Goal: Book appointment/travel/reservation

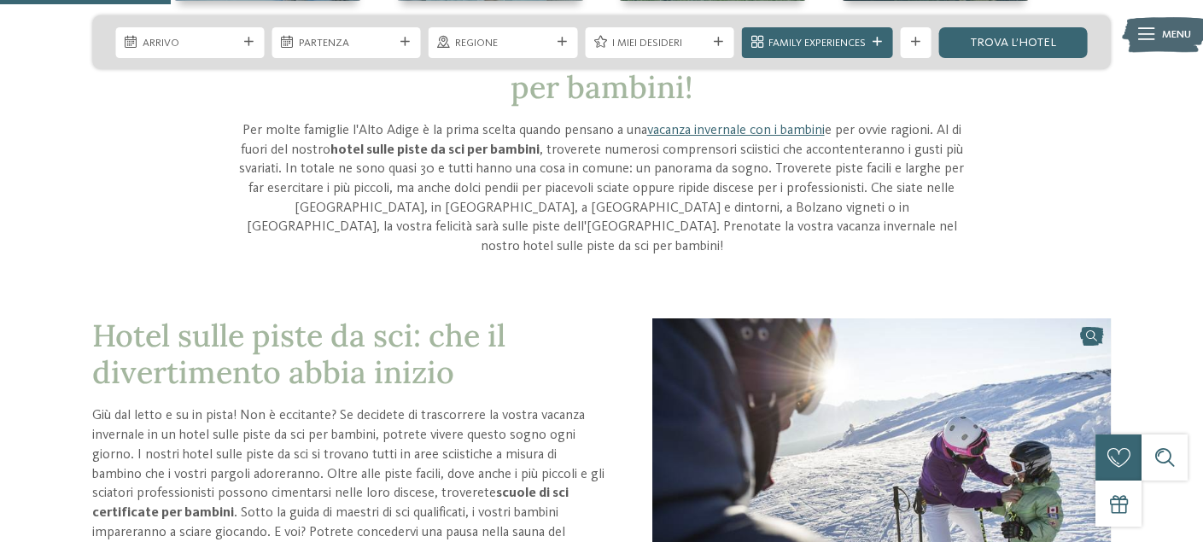
scroll to position [598, 0]
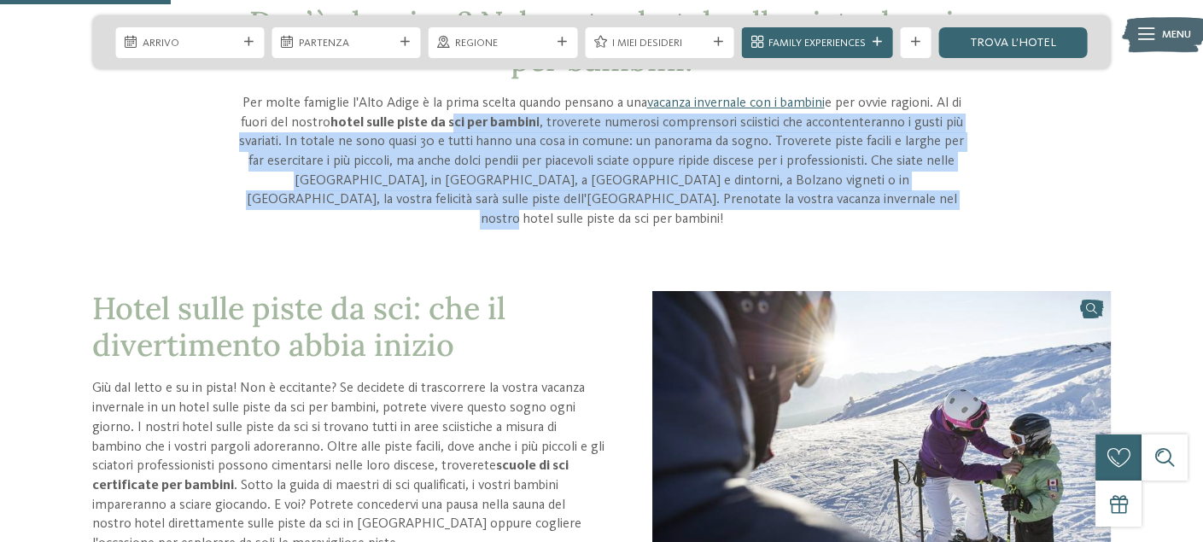
drag, startPoint x: 663, startPoint y: 116, endPoint x: 845, endPoint y: 196, distance: 198.8
click at [845, 196] on p "Per molte famiglie l'Alto Adige è la prima scelta quando pensano a una vacanza …" at bounding box center [601, 162] width 731 height 136
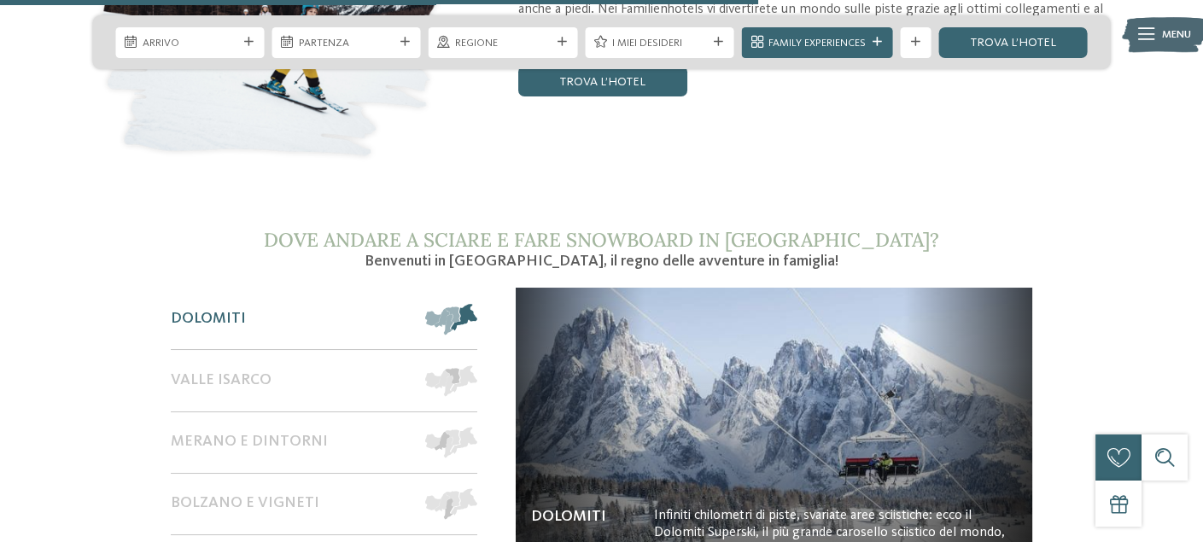
scroll to position [2390, 0]
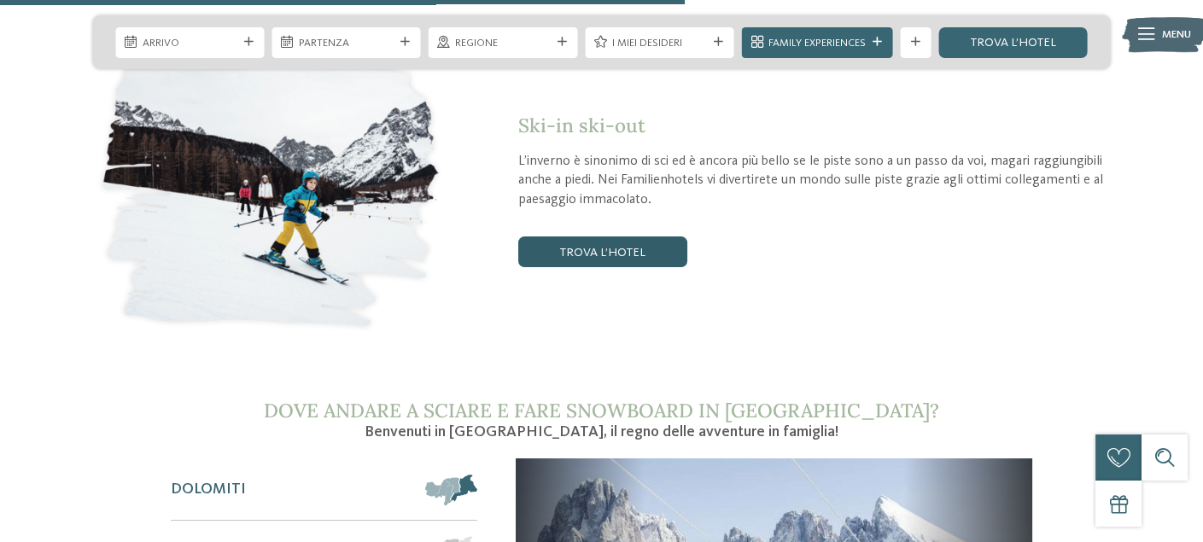
click at [629, 236] on link "trova l’hotel" at bounding box center [602, 251] width 169 height 31
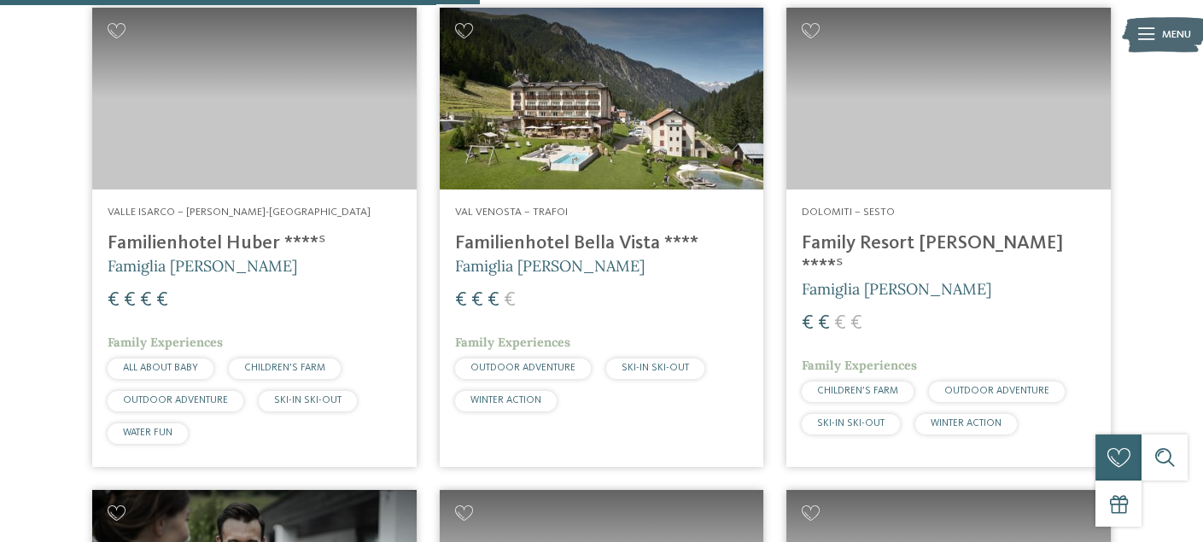
scroll to position [1092, 0]
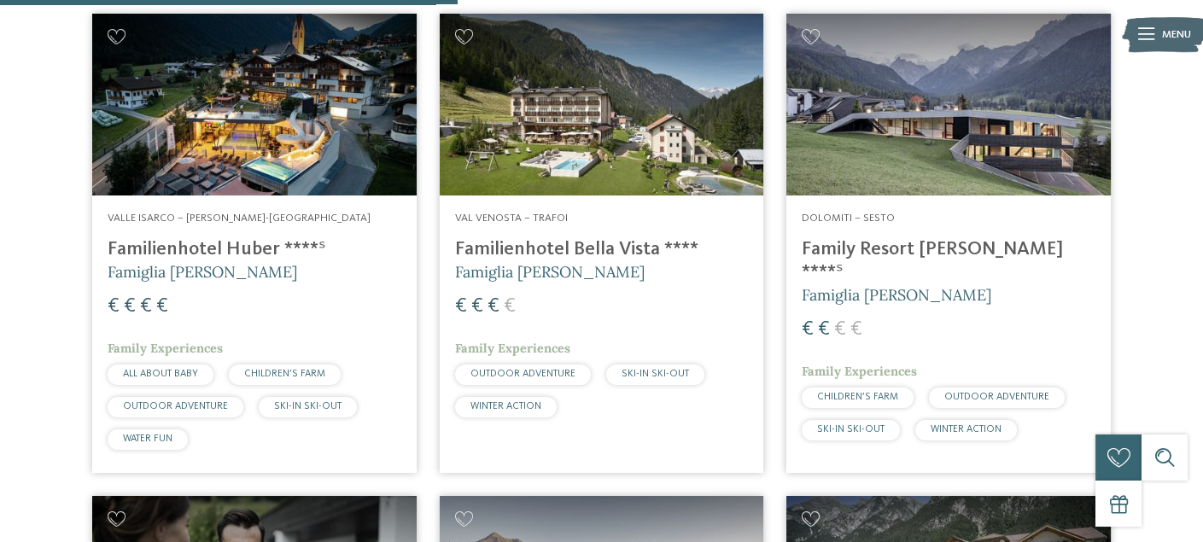
click at [920, 255] on h4 "Family Resort [PERSON_NAME] ****ˢ" at bounding box center [949, 261] width 294 height 46
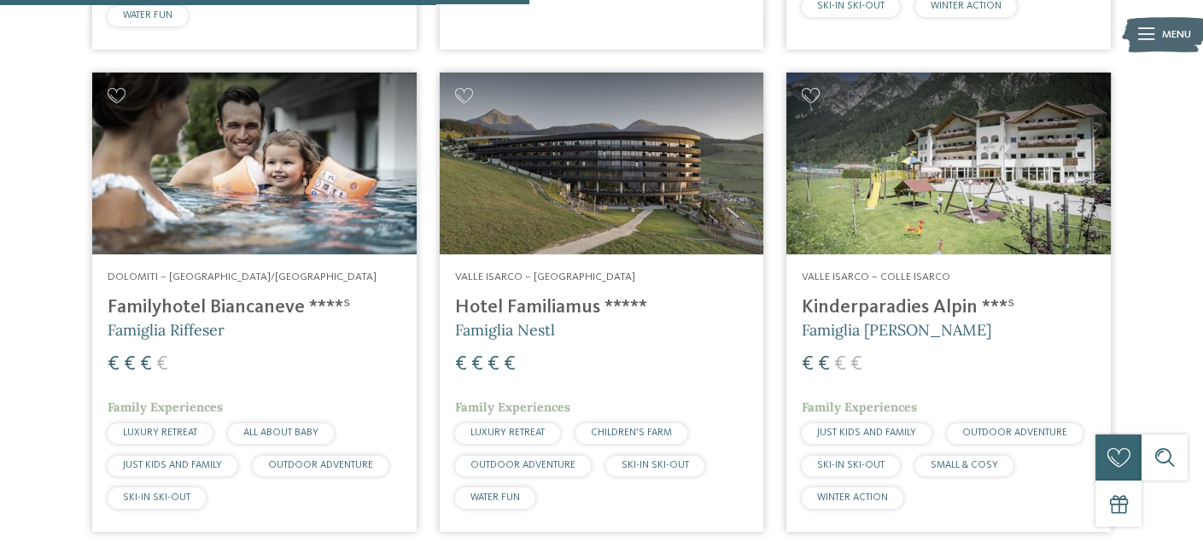
scroll to position [1519, 0]
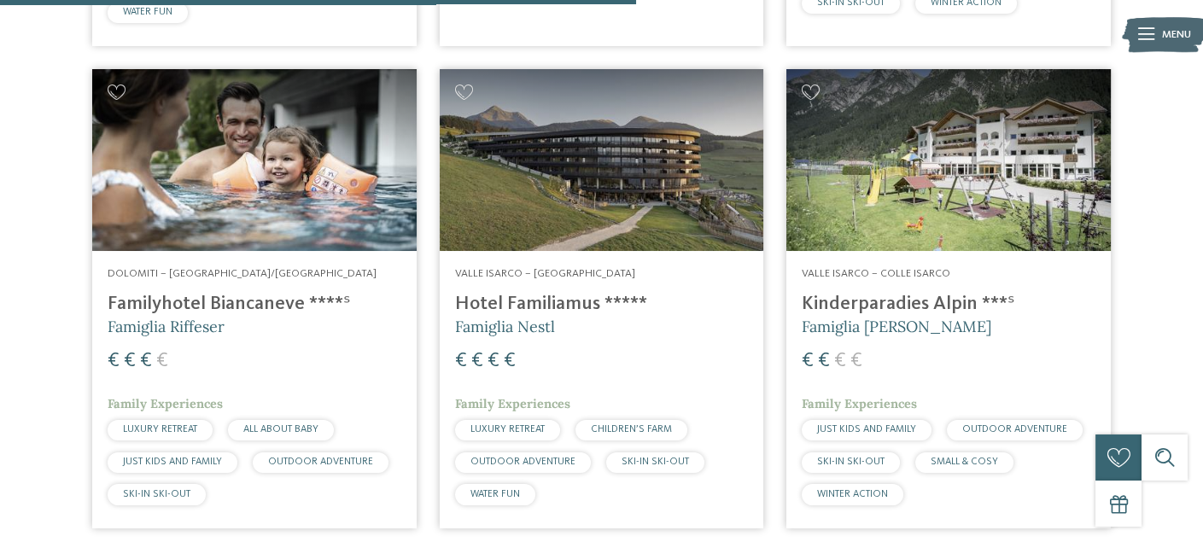
click at [935, 294] on h4 "Kinderparadies Alpin ***ˢ" at bounding box center [949, 304] width 294 height 23
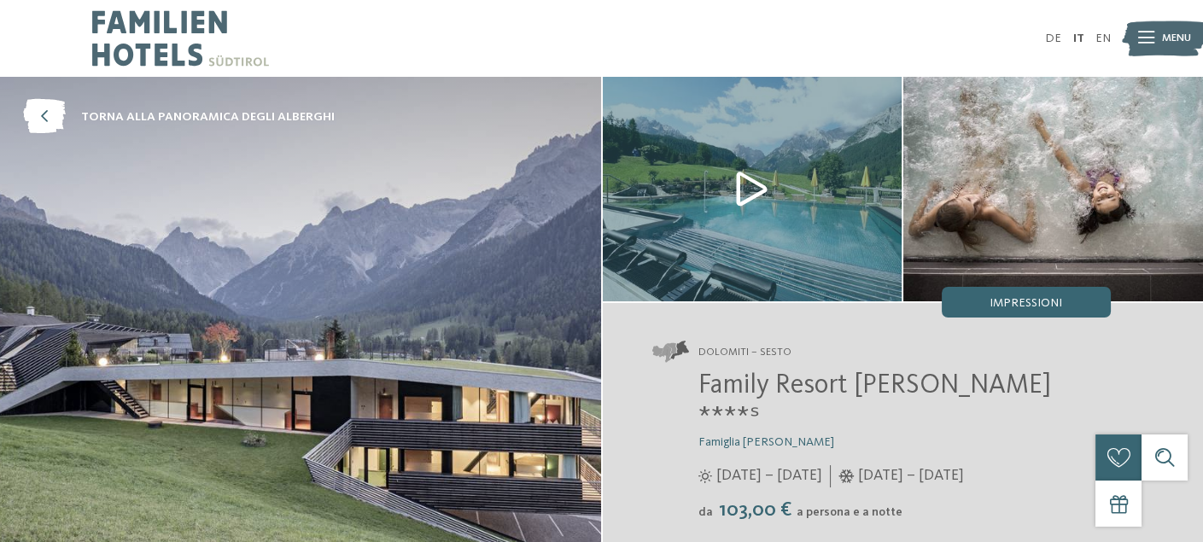
click at [760, 238] on img at bounding box center [753, 189] width 300 height 225
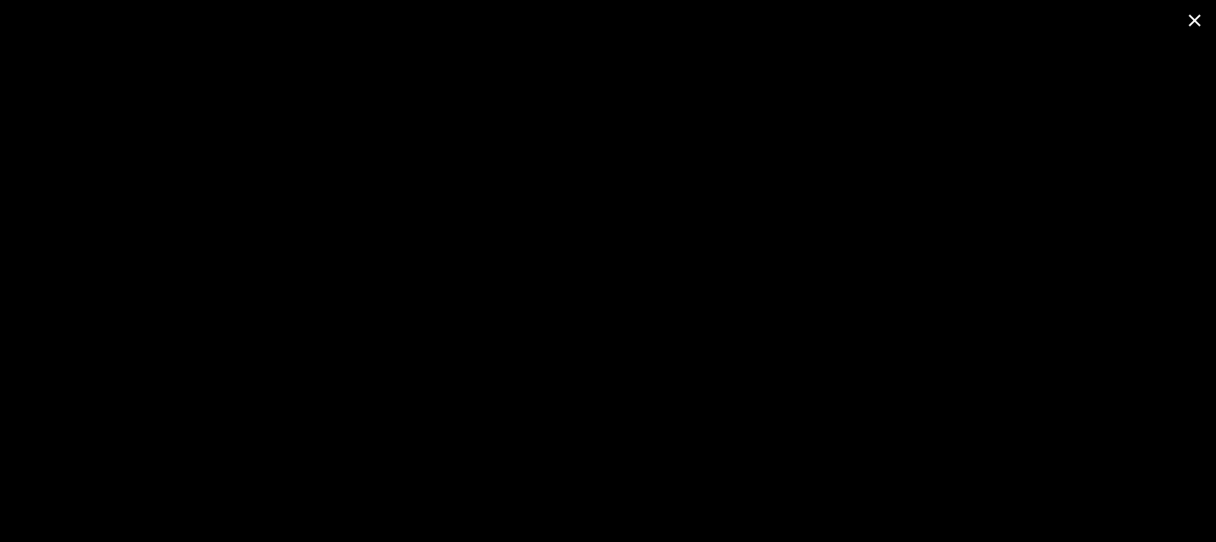
click at [1194, 23] on span at bounding box center [1194, 20] width 43 height 40
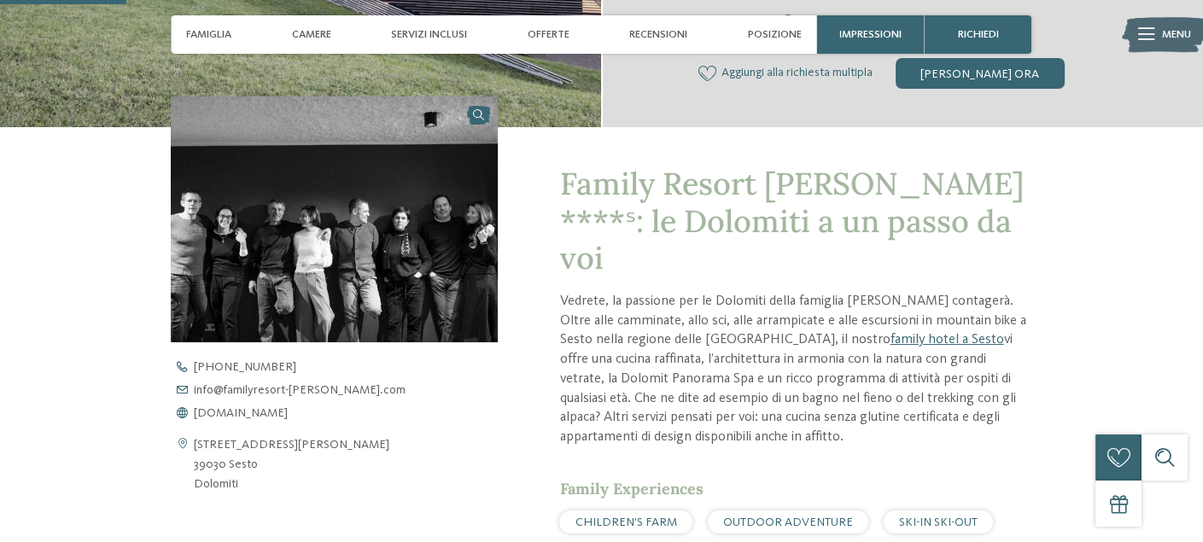
scroll to position [512, 0]
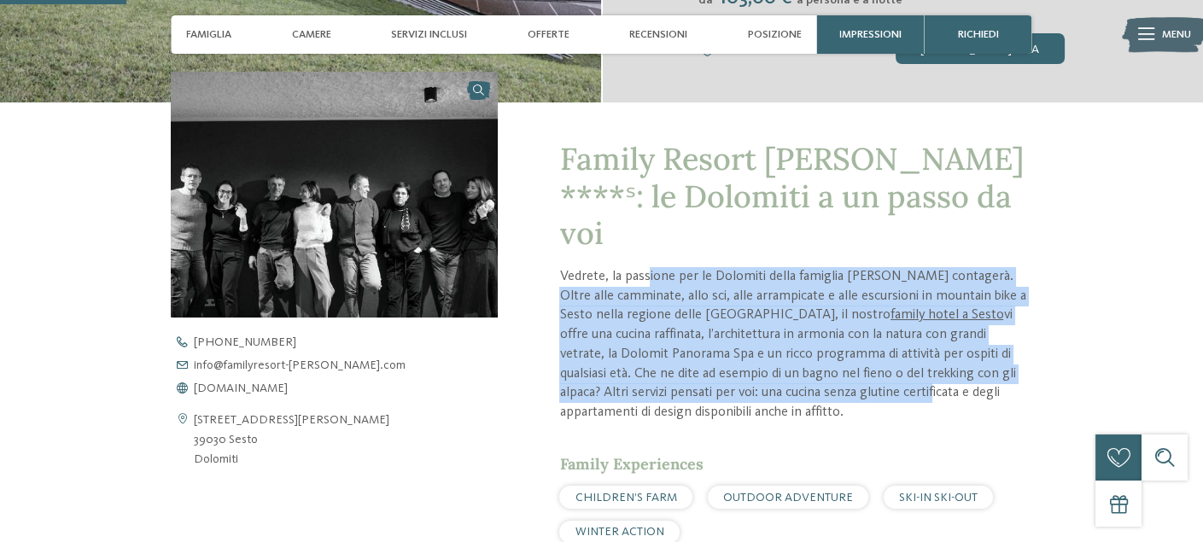
drag, startPoint x: 650, startPoint y: 213, endPoint x: 817, endPoint y: 330, distance: 204.2
click at [817, 330] on p "Vedrete, la passione per le Dolomiti della famiglia Rainer vi contagerà. Oltre …" at bounding box center [795, 344] width 472 height 155
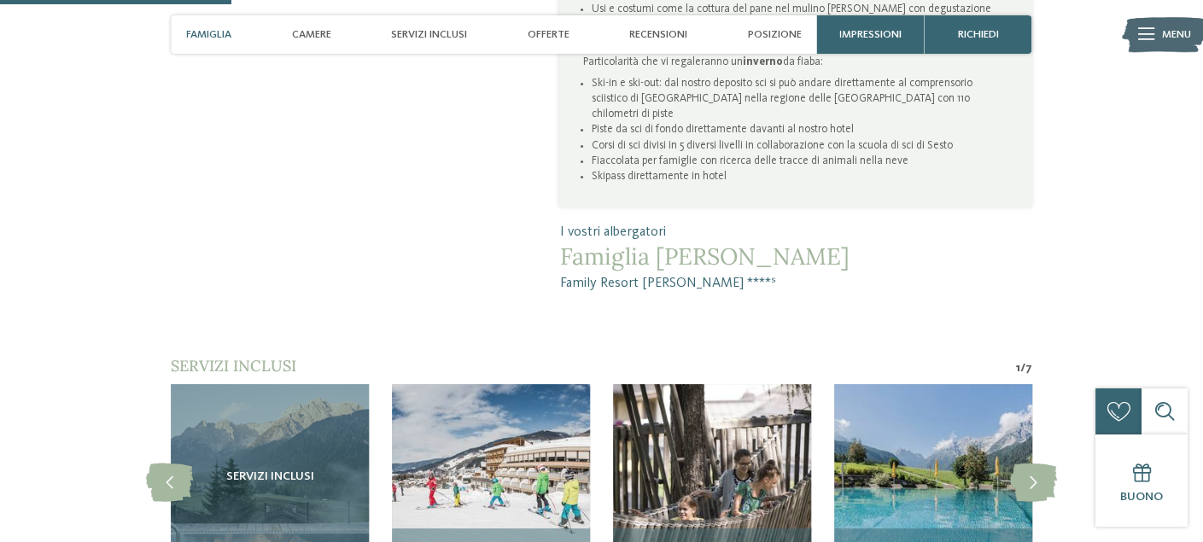
scroll to position [1451, 0]
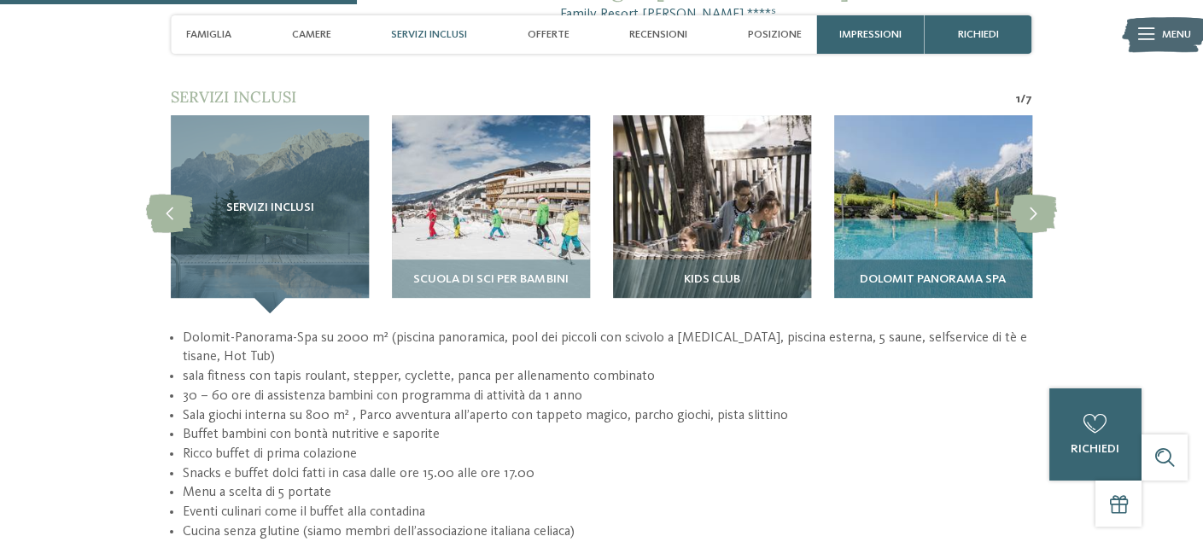
click at [907, 260] on div "Dolomit Panorama SPA" at bounding box center [933, 287] width 198 height 54
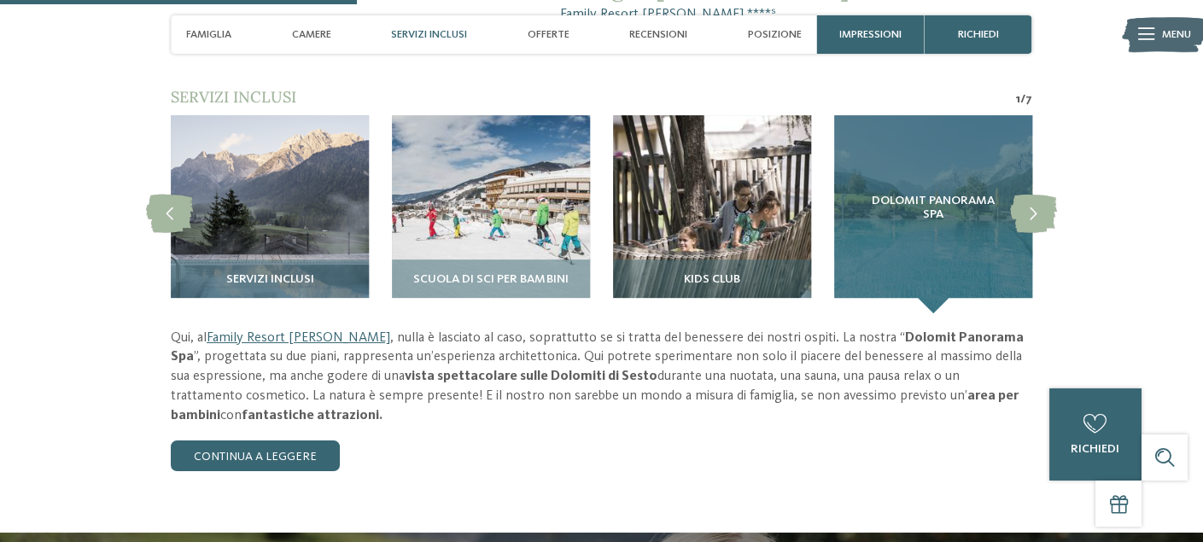
click at [958, 195] on span "Dolomit Panorama SPA" at bounding box center [933, 208] width 137 height 27
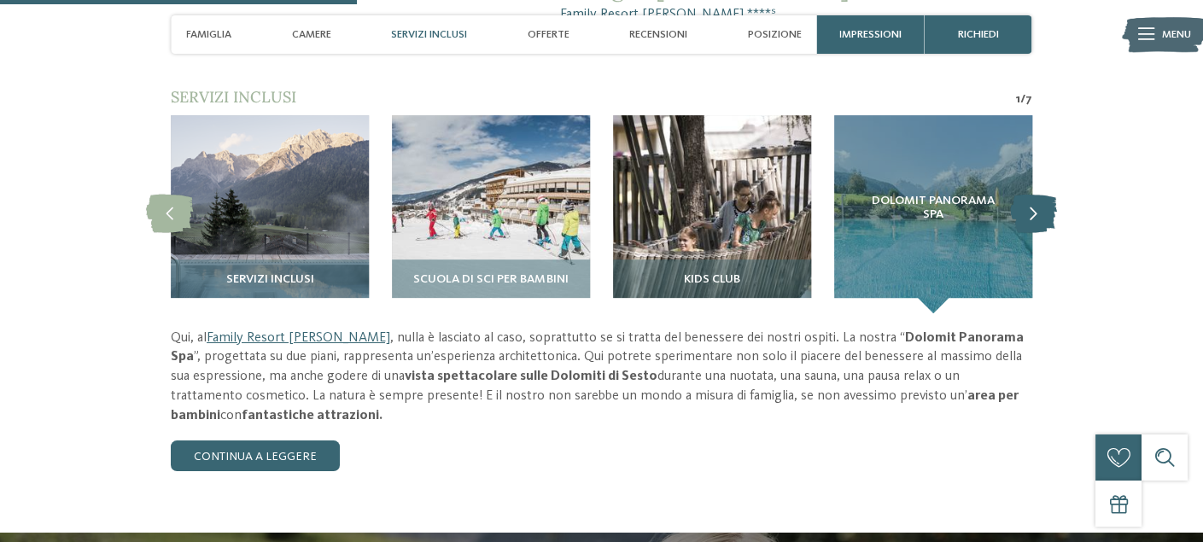
click at [1036, 195] on icon at bounding box center [1033, 214] width 47 height 38
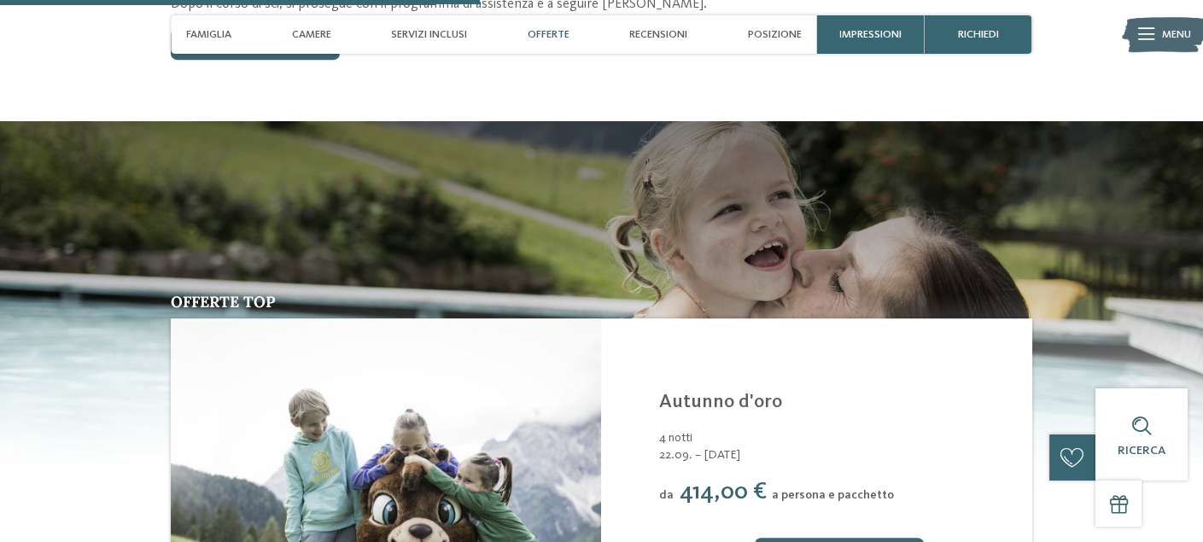
scroll to position [1964, 0]
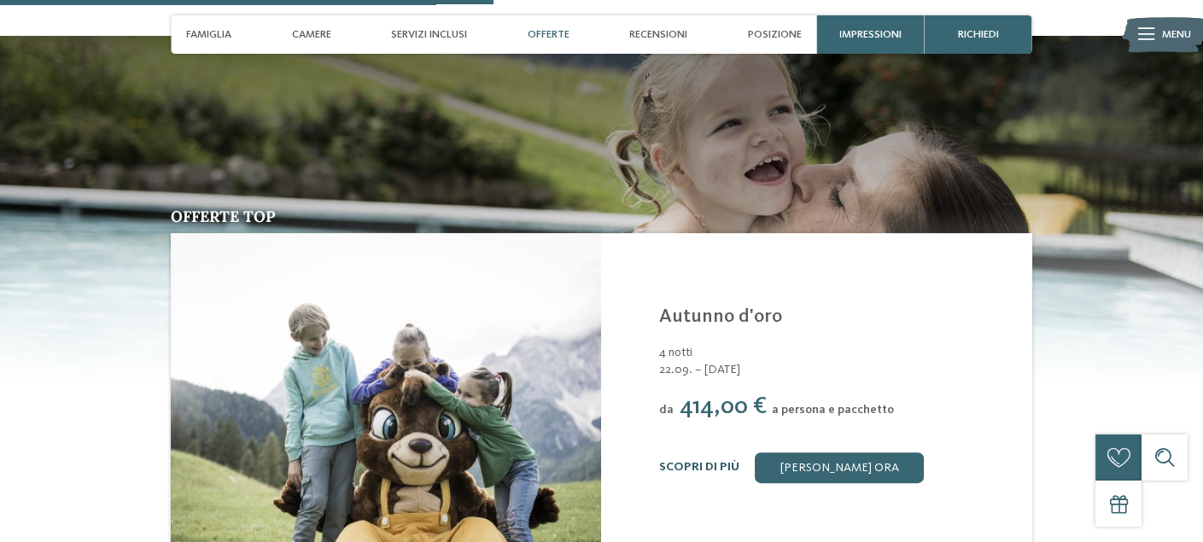
drag, startPoint x: 646, startPoint y: 228, endPoint x: 721, endPoint y: 380, distance: 169.5
click at [721, 380] on div "Family Resort Rainer ****S Sesto - Dolomiti Autunno d'oro 4 notti 22.09. – 13.1…" at bounding box center [816, 394] width 430 height 323
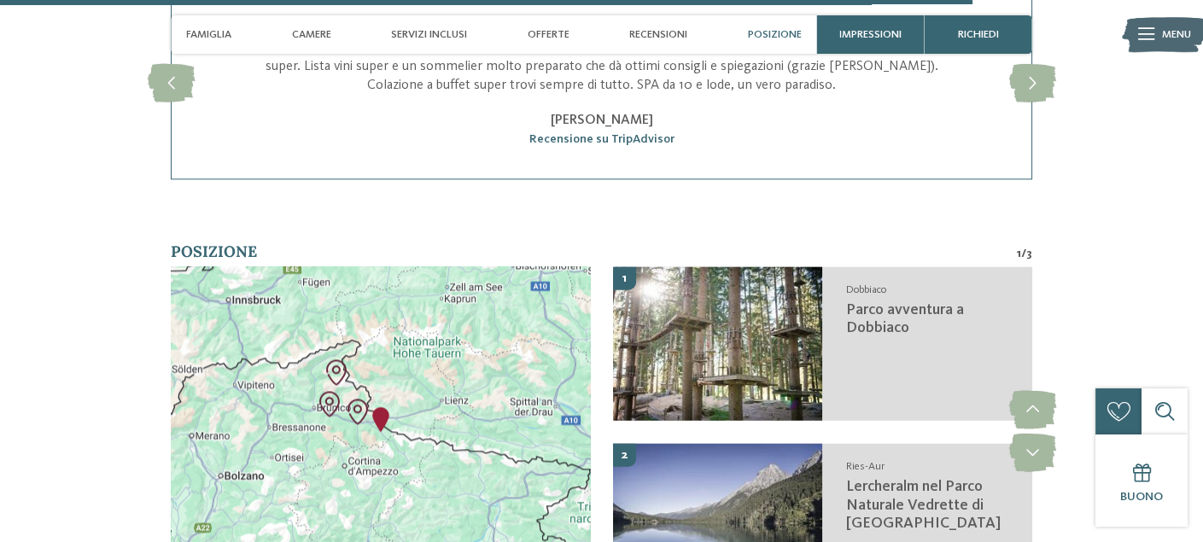
scroll to position [4013, 0]
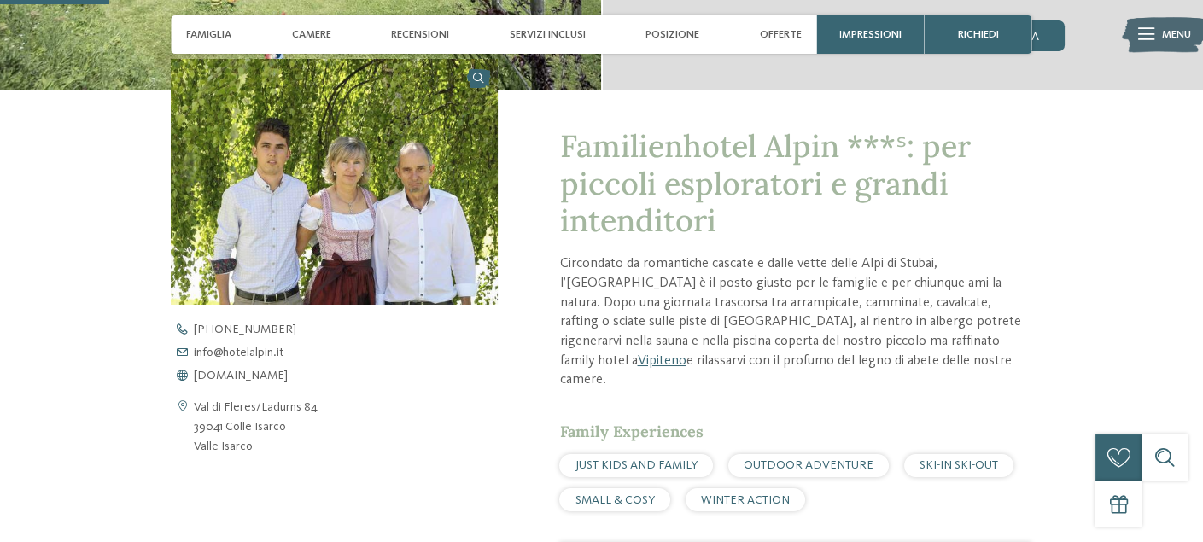
scroll to position [512, 0]
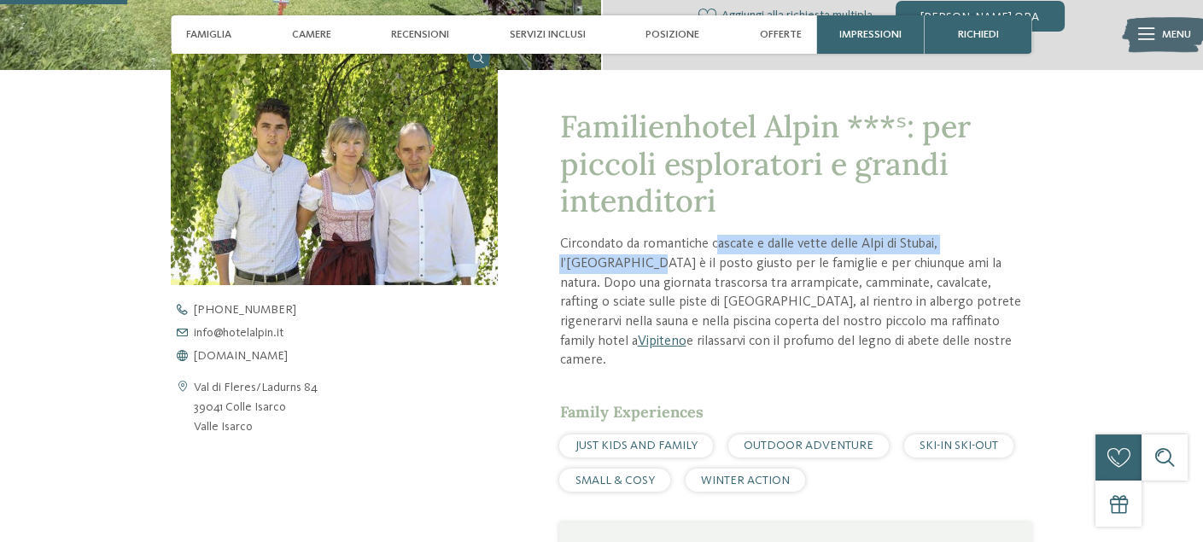
drag, startPoint x: 868, startPoint y: 247, endPoint x: 1035, endPoint y: 250, distance: 166.5
click at [1035, 250] on div "Familienhotel Alpin ***ˢ: per piccoli esploratori e grandi intenditori Circonda…" at bounding box center [602, 467] width 1046 height 795
click at [939, 250] on p "Circondato da romantiche cascate e dalle vette delle Alpi di Stubai, l’Hotel Al…" at bounding box center [795, 303] width 472 height 136
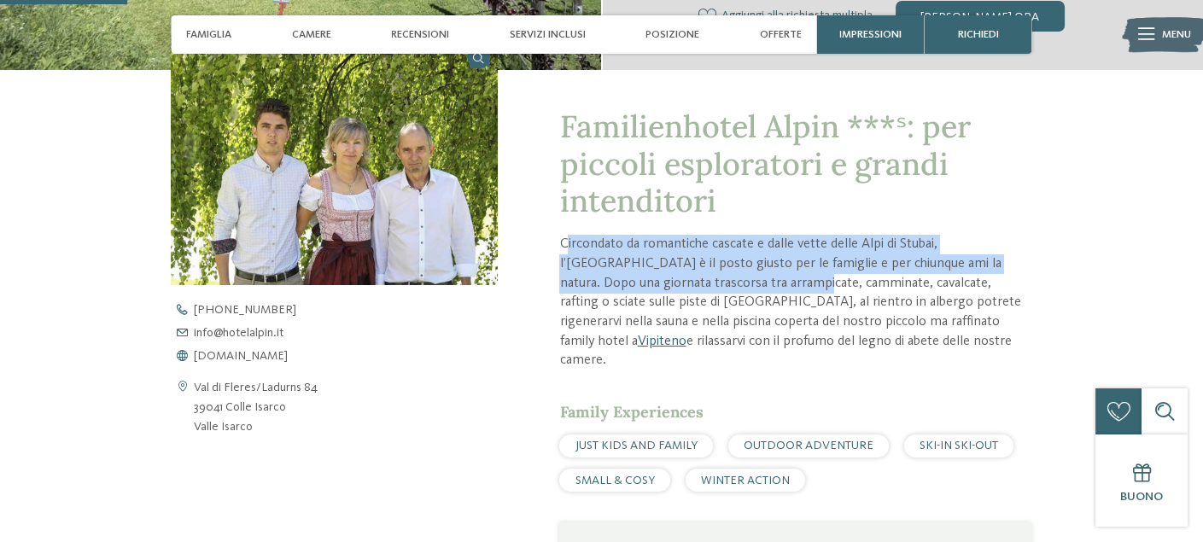
drag, startPoint x: 563, startPoint y: 248, endPoint x: 709, endPoint y: 291, distance: 151.5
click at [709, 291] on p "Circondato da romantiche cascate e dalle vette delle Alpi di Stubai, l’Hotel Al…" at bounding box center [795, 303] width 472 height 136
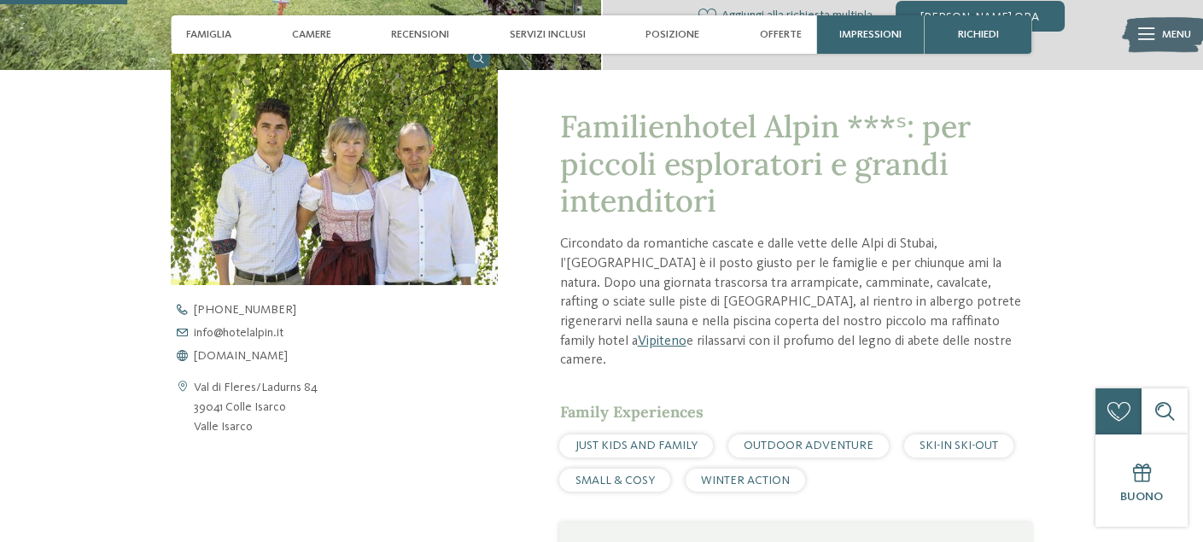
click at [698, 313] on p "Circondato da romantiche cascate e dalle vette delle Alpi di Stubai, l’Hotel Al…" at bounding box center [795, 303] width 472 height 136
drag, startPoint x: 558, startPoint y: 298, endPoint x: 1021, endPoint y: 338, distance: 464.5
click at [1021, 338] on p "Circondato da romantiche cascate e dalle vette delle Alpi di Stubai, l’Hotel Al…" at bounding box center [795, 303] width 472 height 136
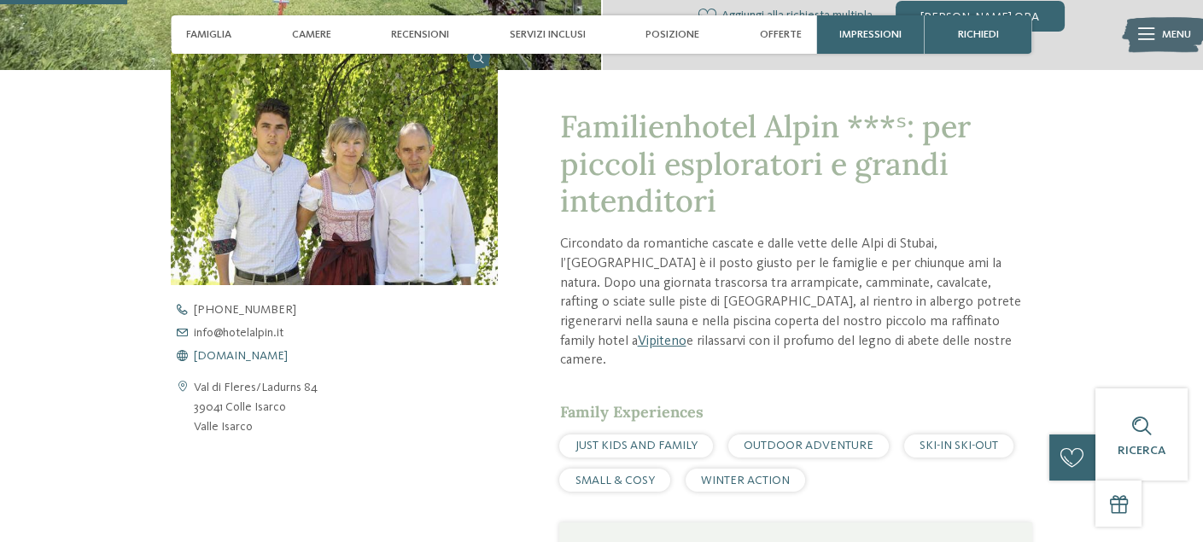
click at [244, 353] on span "www.hotelalpin.it" at bounding box center [241, 356] width 94 height 12
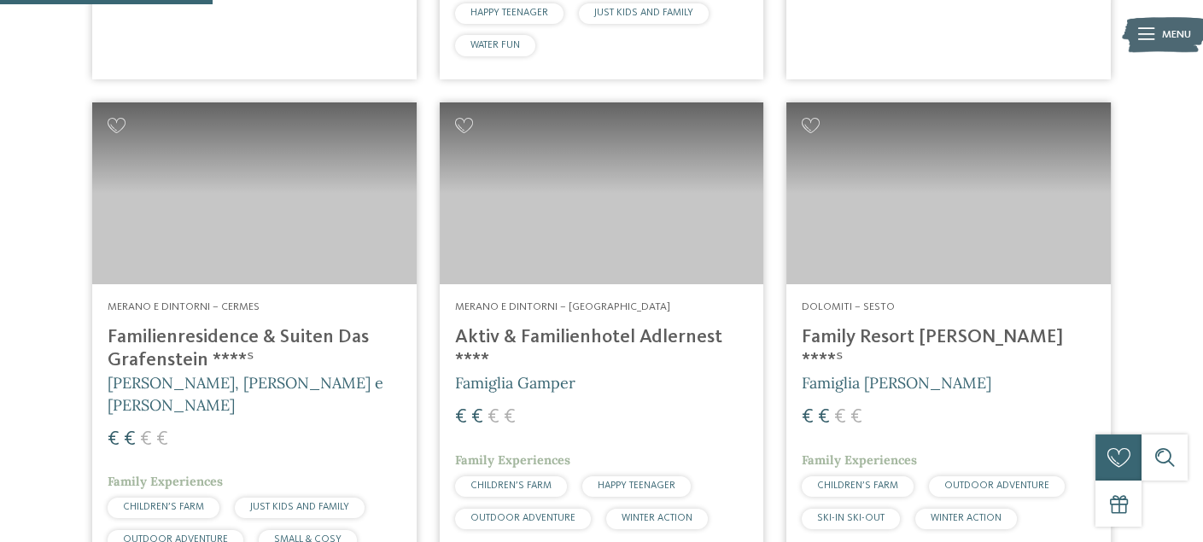
scroll to position [939, 0]
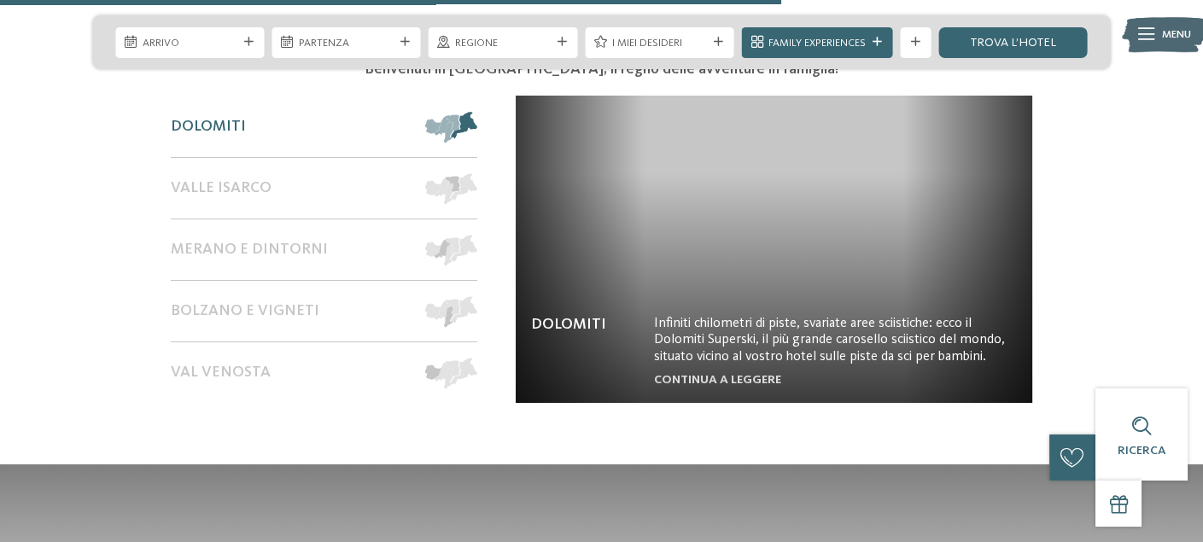
scroll to position [2732, 0]
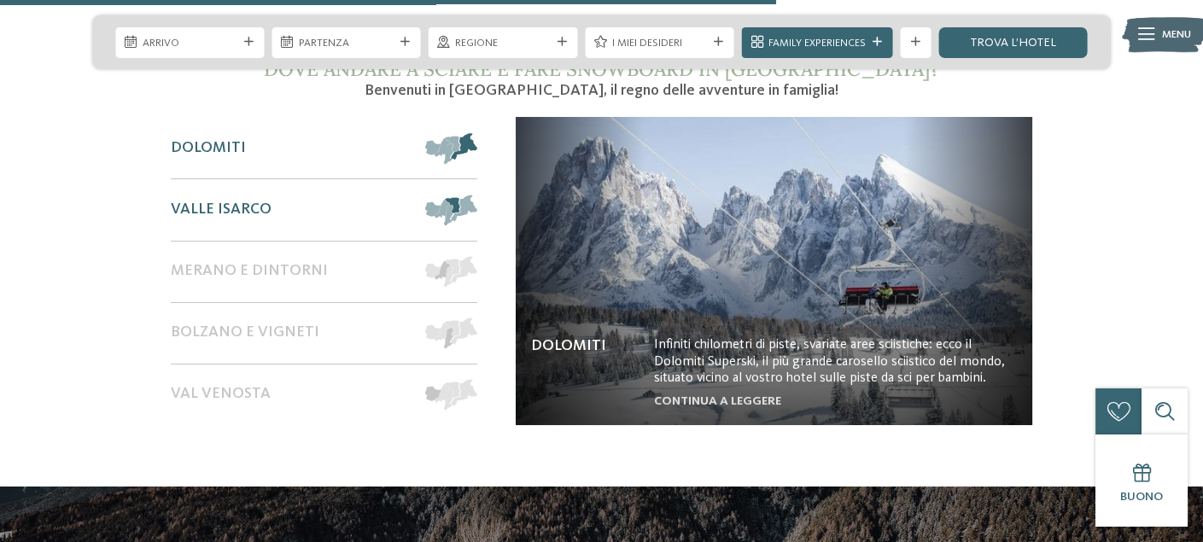
click at [476, 195] on span at bounding box center [476, 210] width 0 height 31
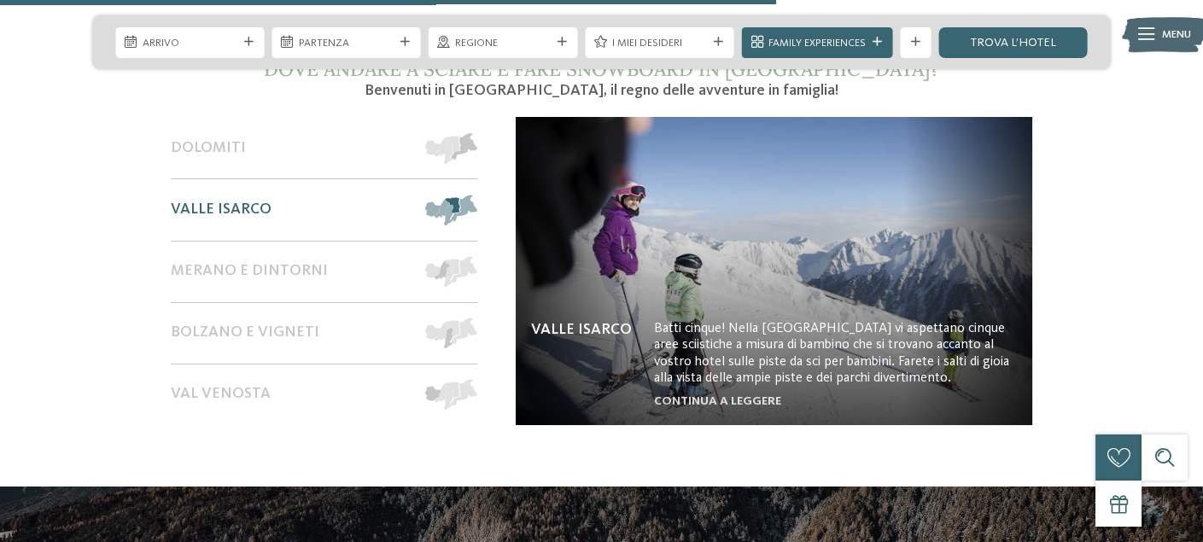
click at [836, 328] on img at bounding box center [774, 270] width 517 height 307
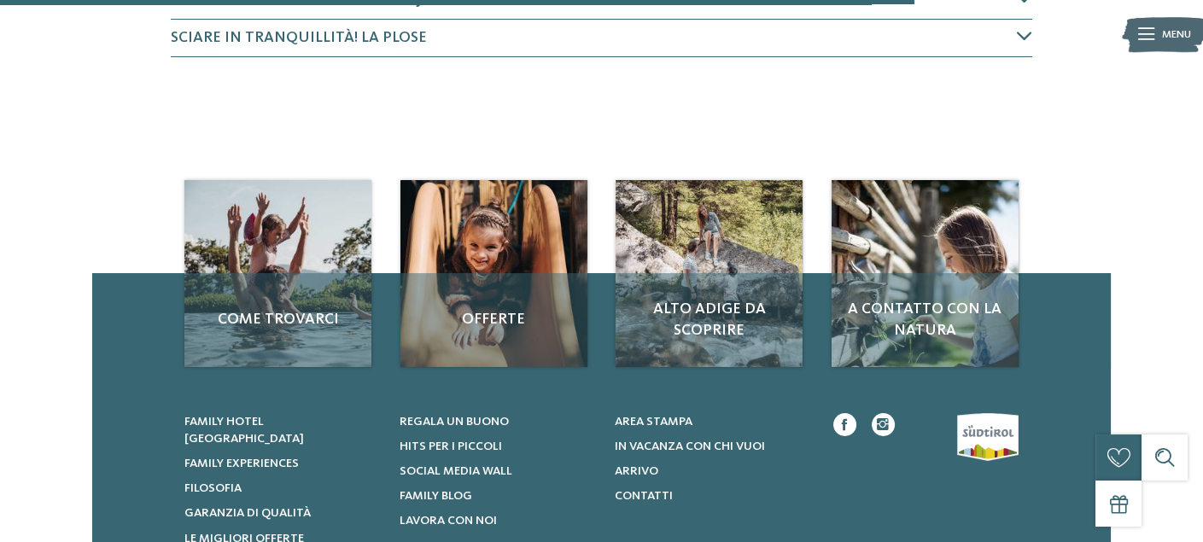
scroll to position [939, 0]
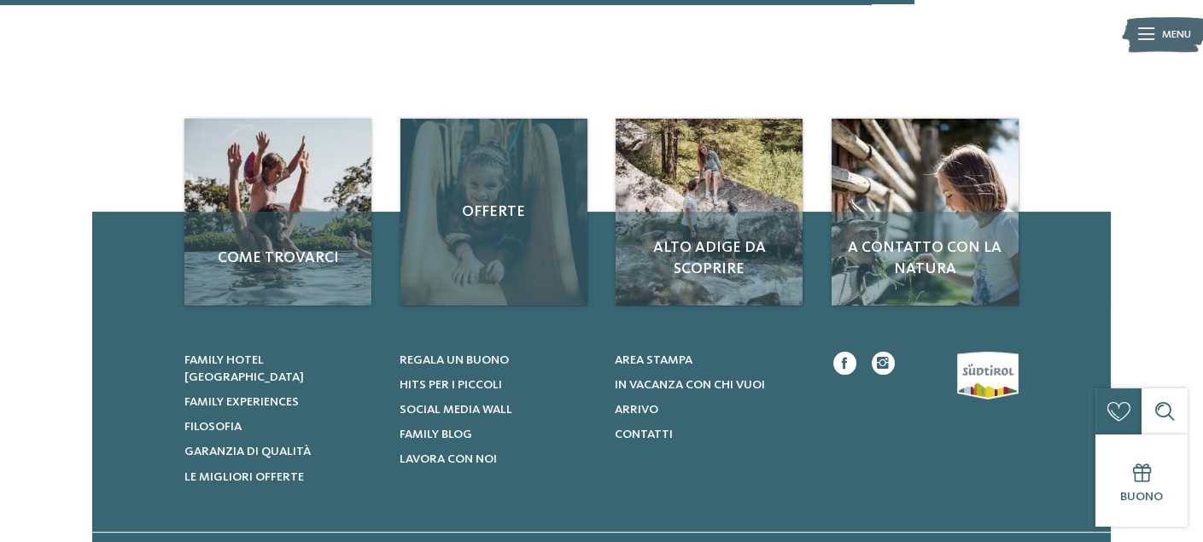
click at [494, 222] on div "Offerte" at bounding box center [493, 212] width 187 height 187
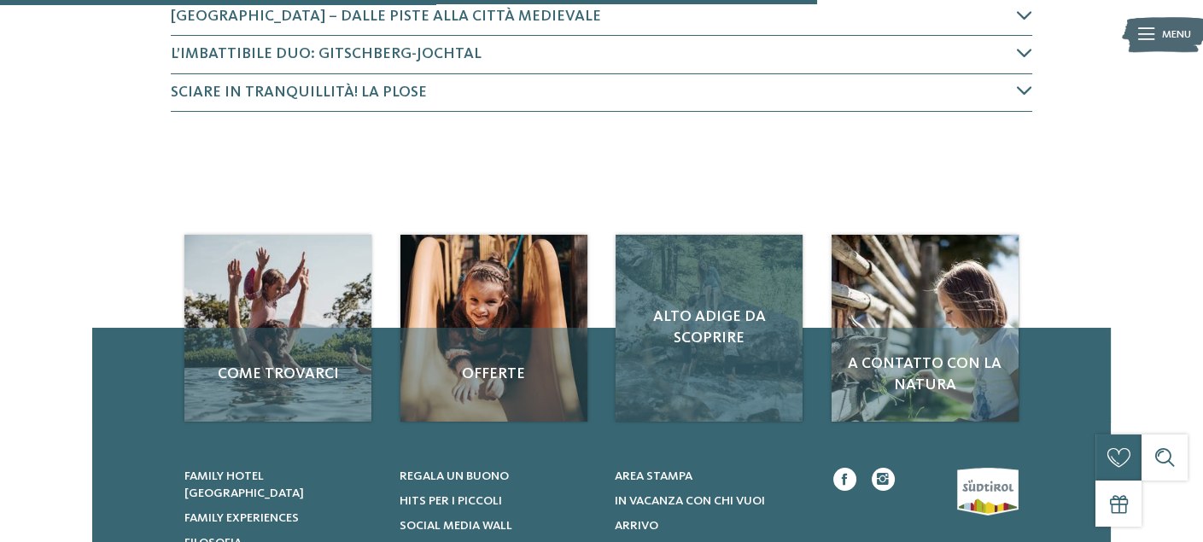
scroll to position [808, 0]
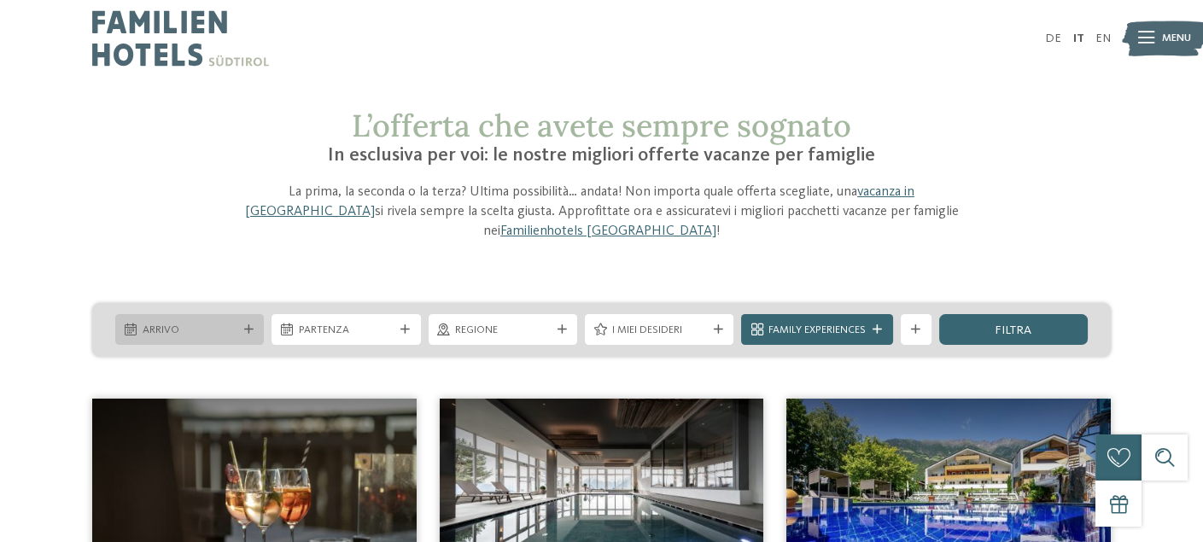
click at [227, 323] on span "Arrivo" at bounding box center [190, 330] width 95 height 15
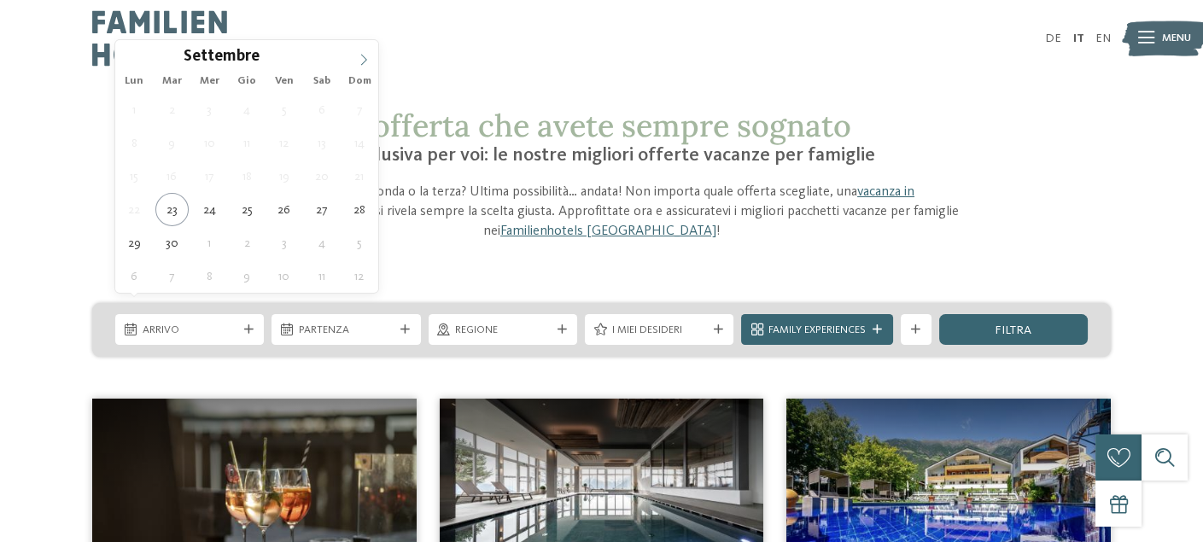
click at [366, 58] on icon at bounding box center [364, 59] width 6 height 11
type div "06.12.2025"
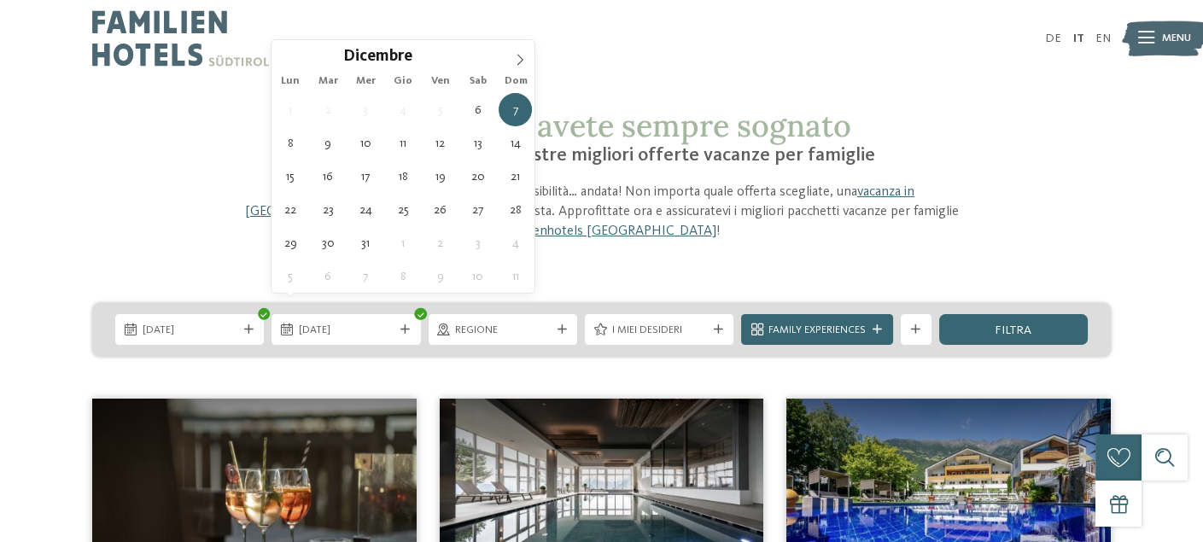
type div "09.12.2025"
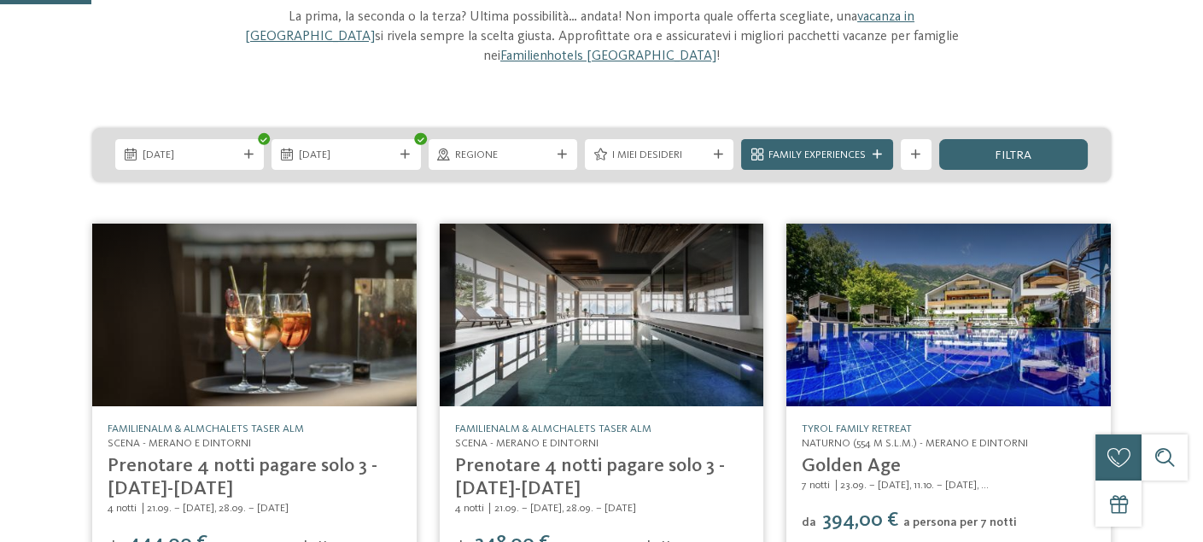
scroll to position [85, 0]
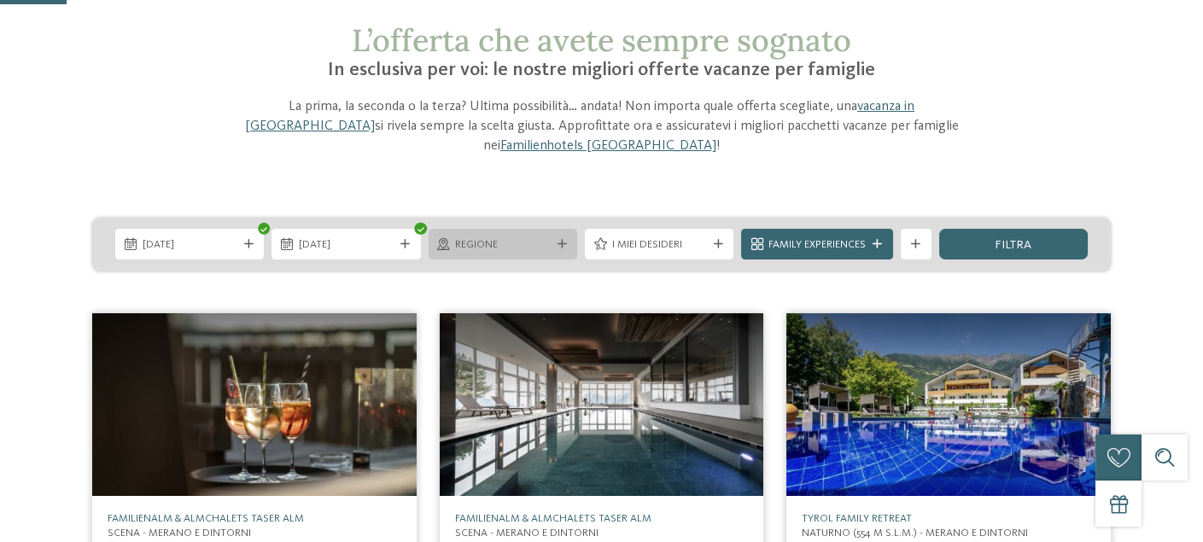
click at [560, 234] on div "Regione" at bounding box center [503, 244] width 149 height 31
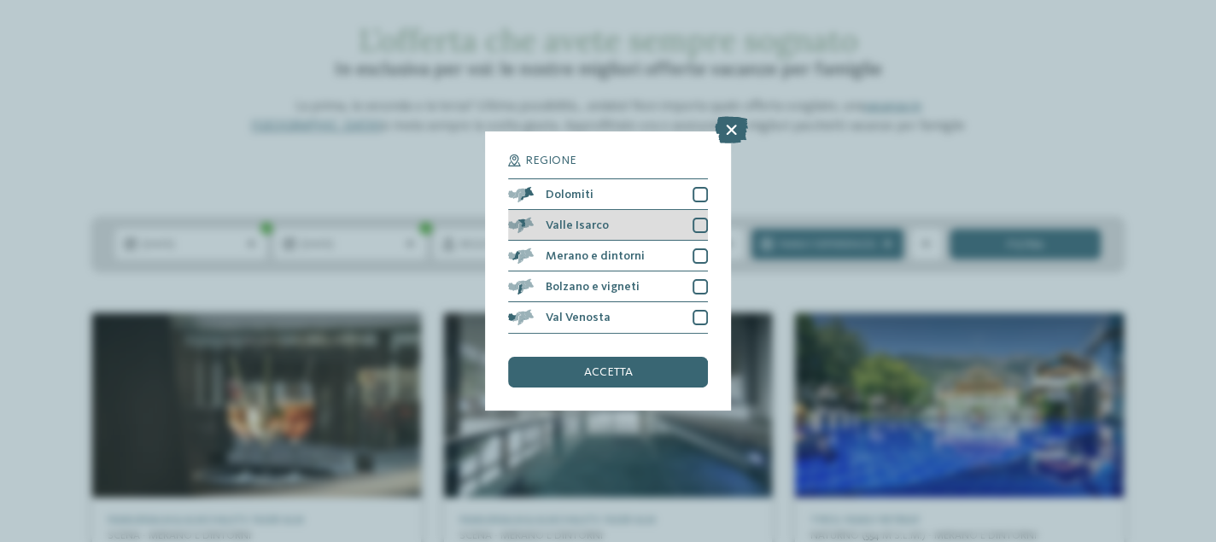
click at [698, 228] on div at bounding box center [699, 225] width 15 height 15
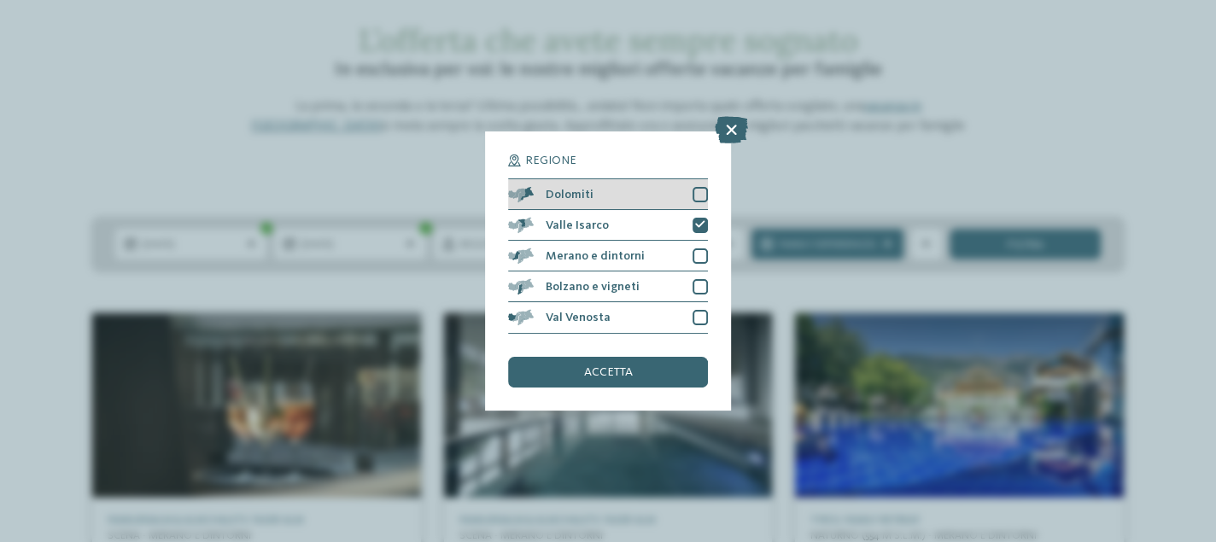
click at [700, 199] on div at bounding box center [699, 194] width 15 height 15
click at [608, 379] on div "accetta" at bounding box center [608, 372] width 200 height 31
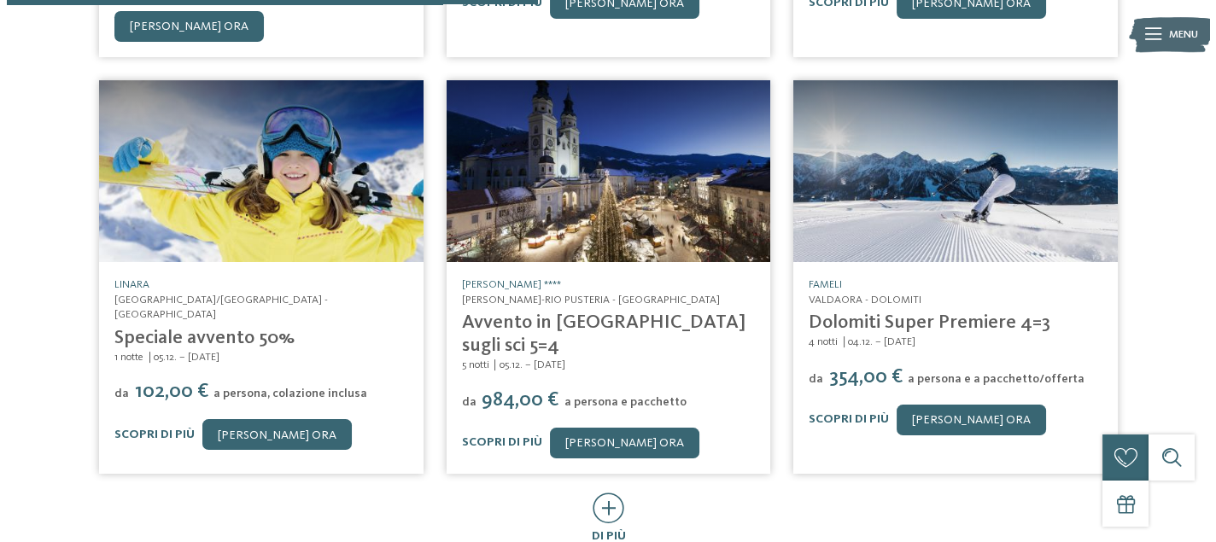
scroll to position [879, 0]
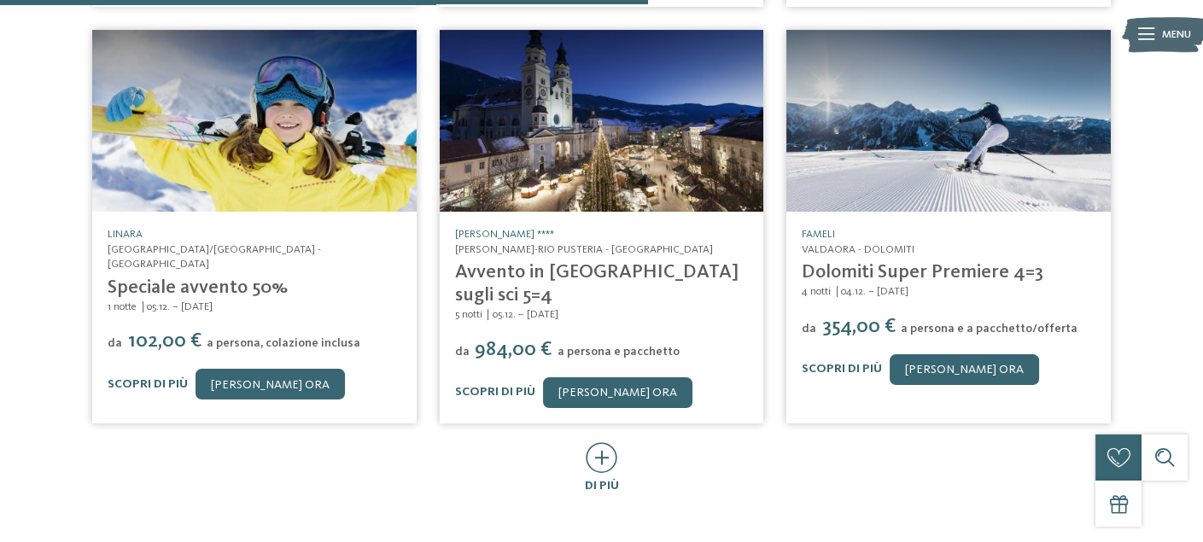
click at [242, 242] on address "Rio di Pusteria/Valles - Valle Isarco" at bounding box center [255, 257] width 294 height 30
click at [239, 278] on link "Speciale avvento 50%" at bounding box center [198, 287] width 180 height 19
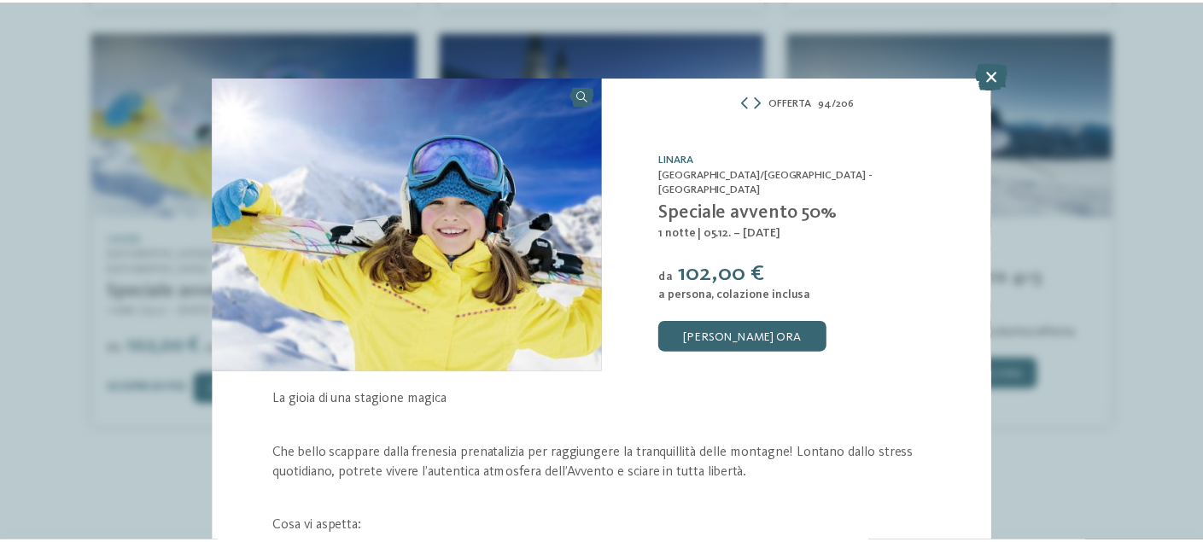
scroll to position [77, 0]
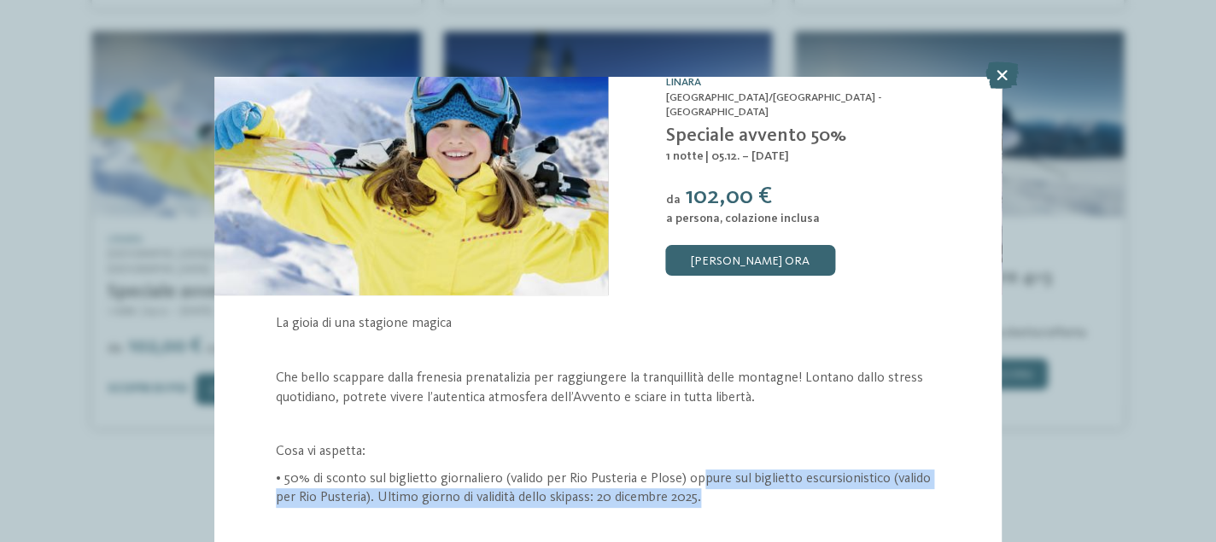
click at [738, 499] on p "• 50% di sconto sul biglietto giornaliero (valido per Rio Pusteria e Plose) opp…" at bounding box center [608, 489] width 664 height 38
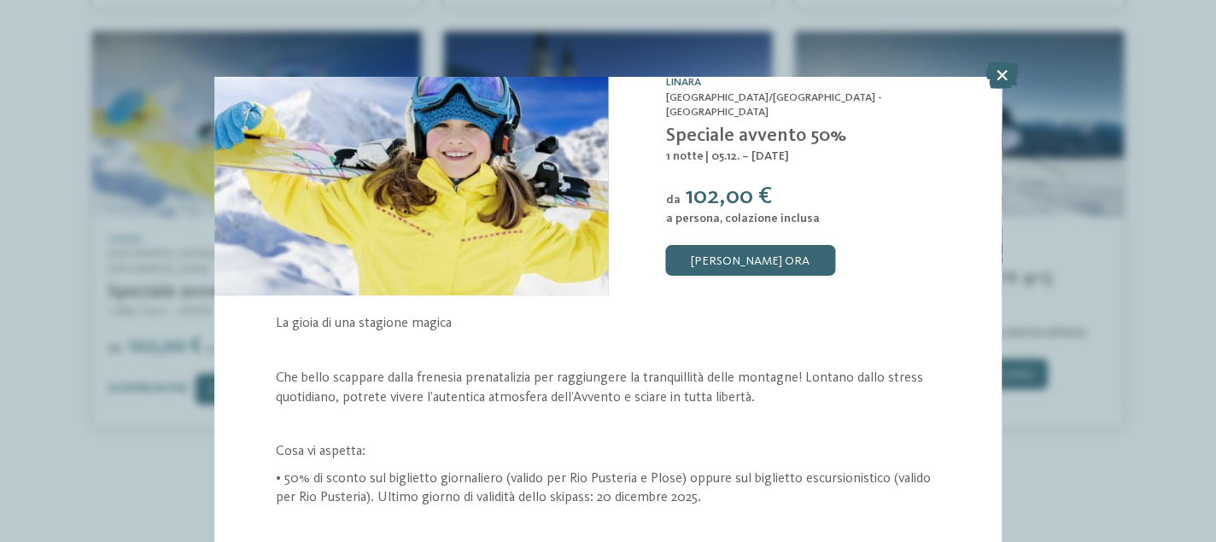
click at [1000, 80] on icon at bounding box center [1001, 74] width 33 height 27
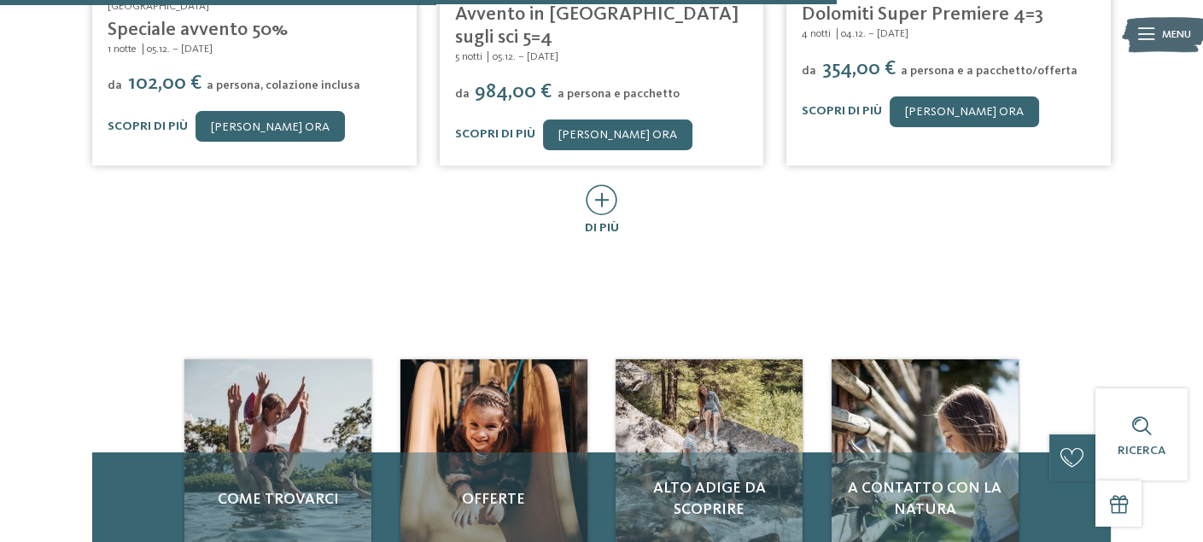
scroll to position [1135, 0]
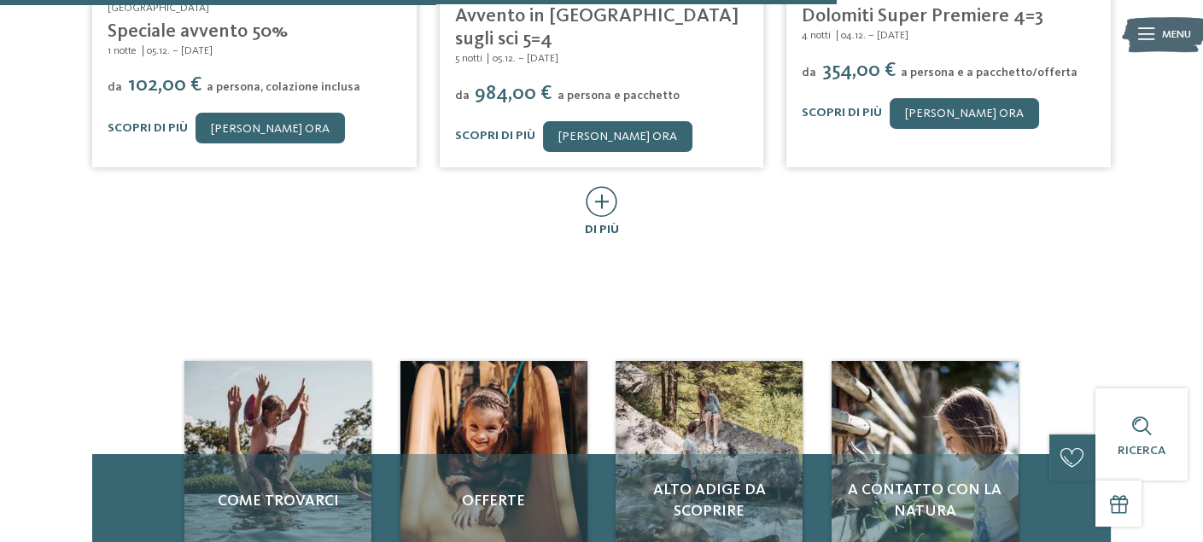
click at [599, 186] on icon at bounding box center [602, 201] width 32 height 31
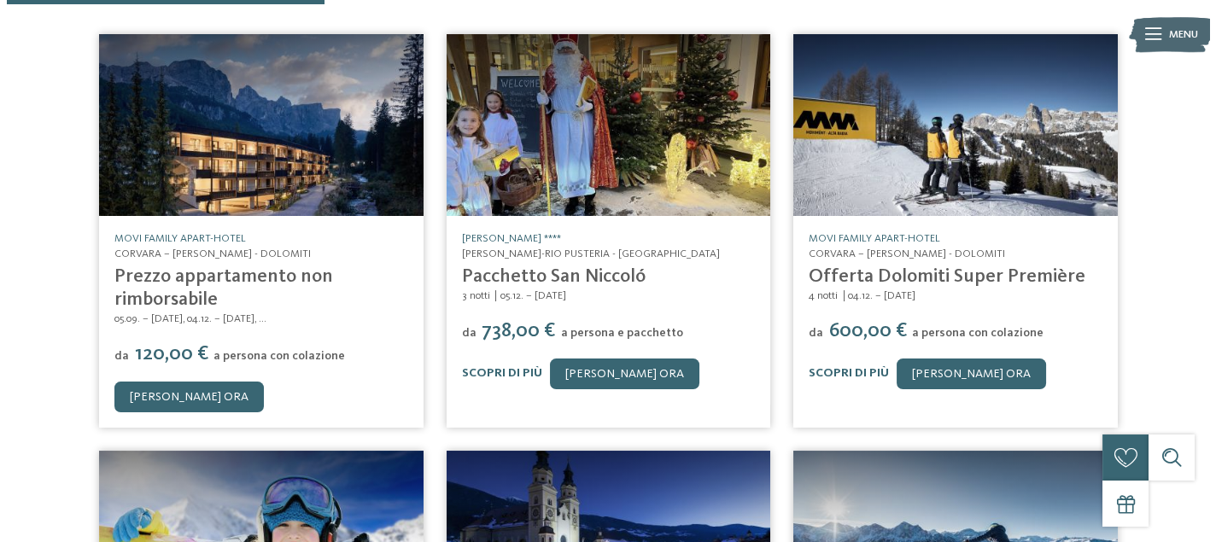
scroll to position [623, 0]
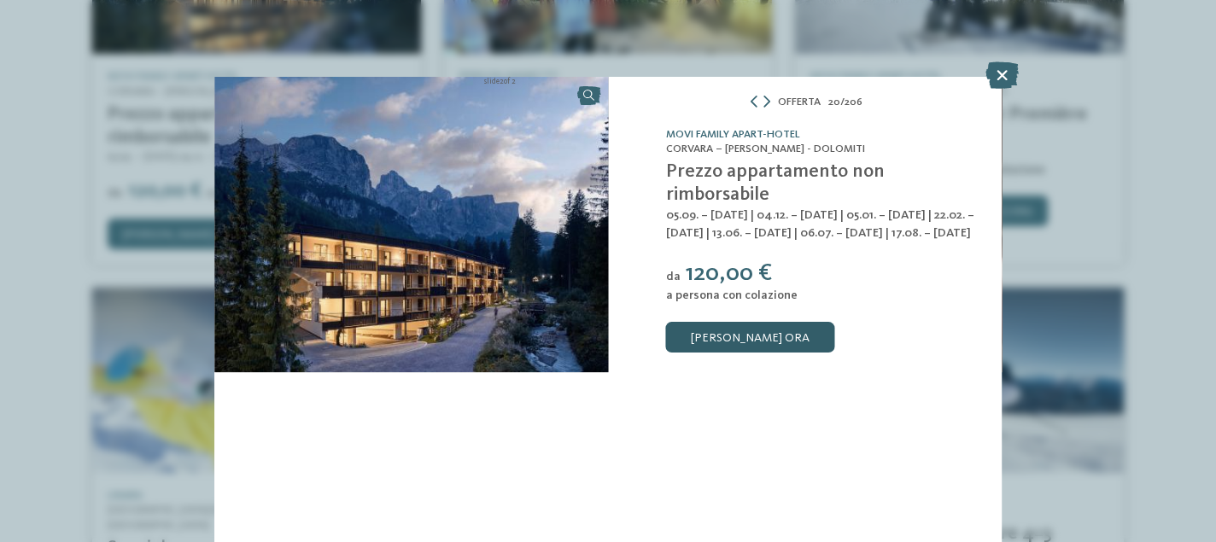
click at [750, 340] on link "[PERSON_NAME] ora" at bounding box center [750, 337] width 169 height 31
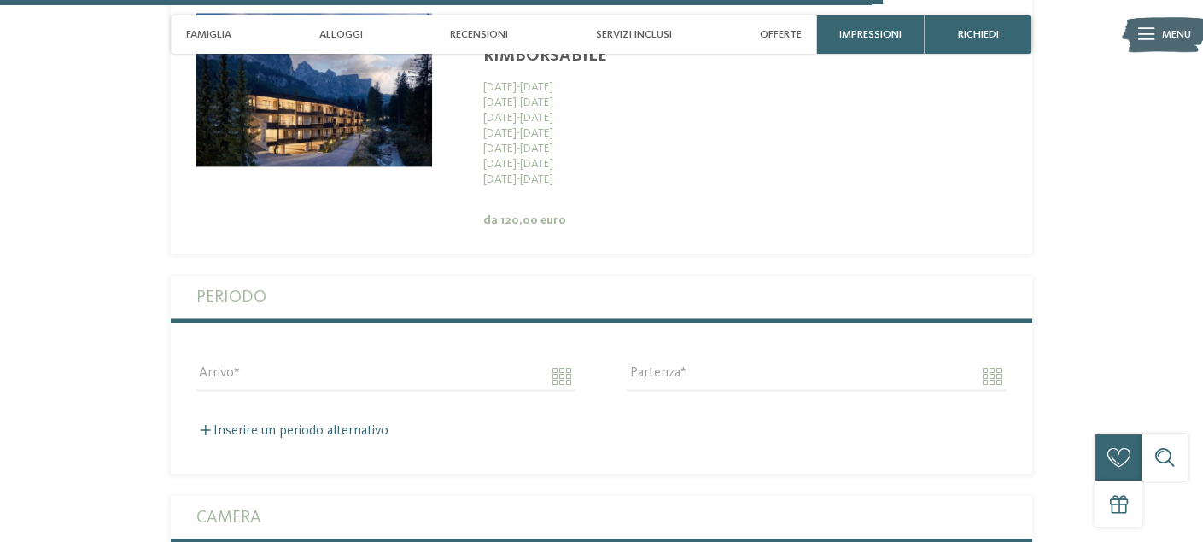
scroll to position [4241, 0]
